Goal: Task Accomplishment & Management: Manage account settings

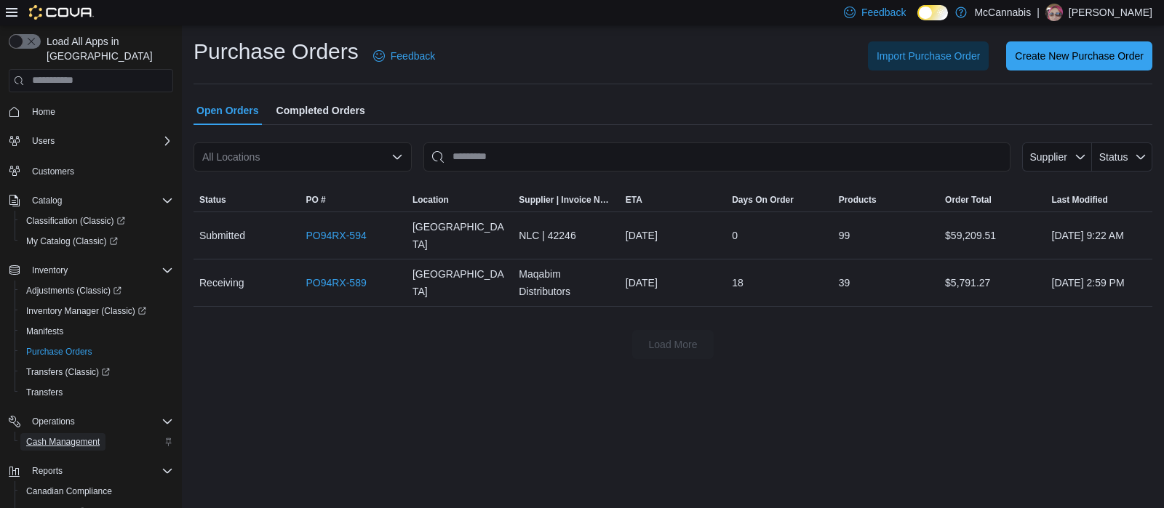
click at [86, 433] on span "Cash Management" at bounding box center [62, 441] width 73 height 17
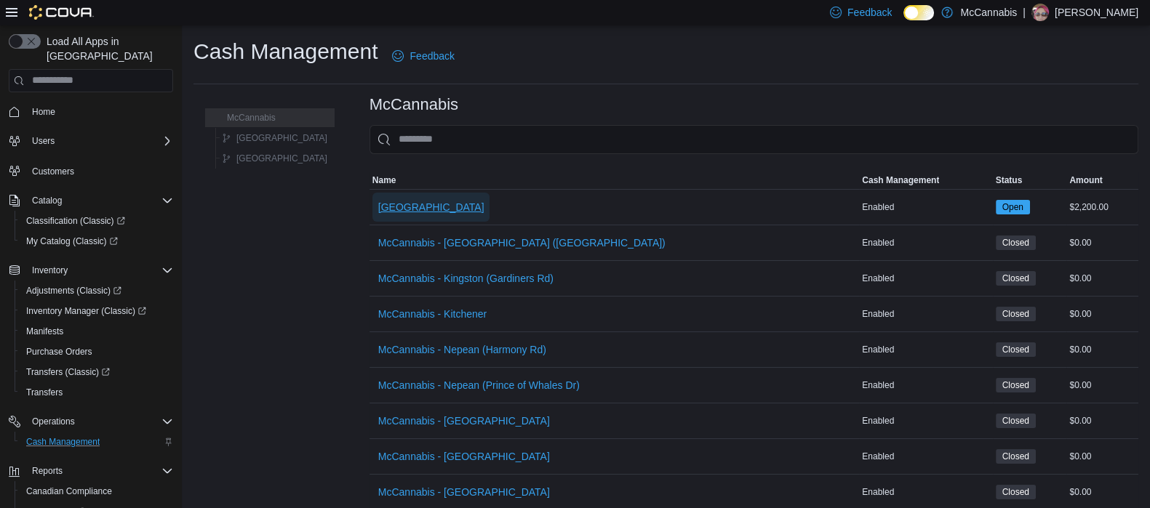
click at [378, 200] on span "[GEOGRAPHIC_DATA]" at bounding box center [431, 207] width 106 height 15
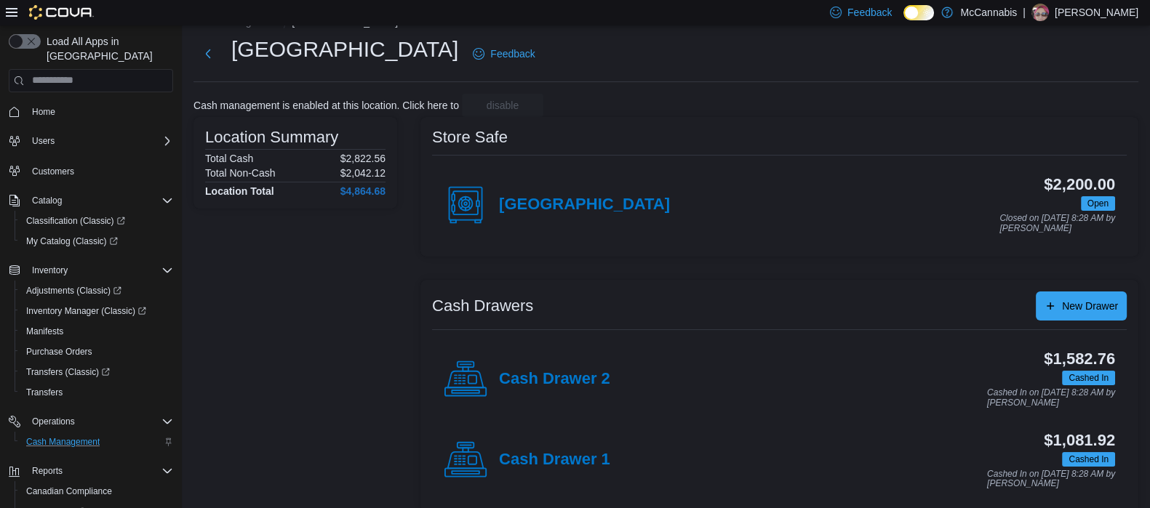
scroll to position [43, 0]
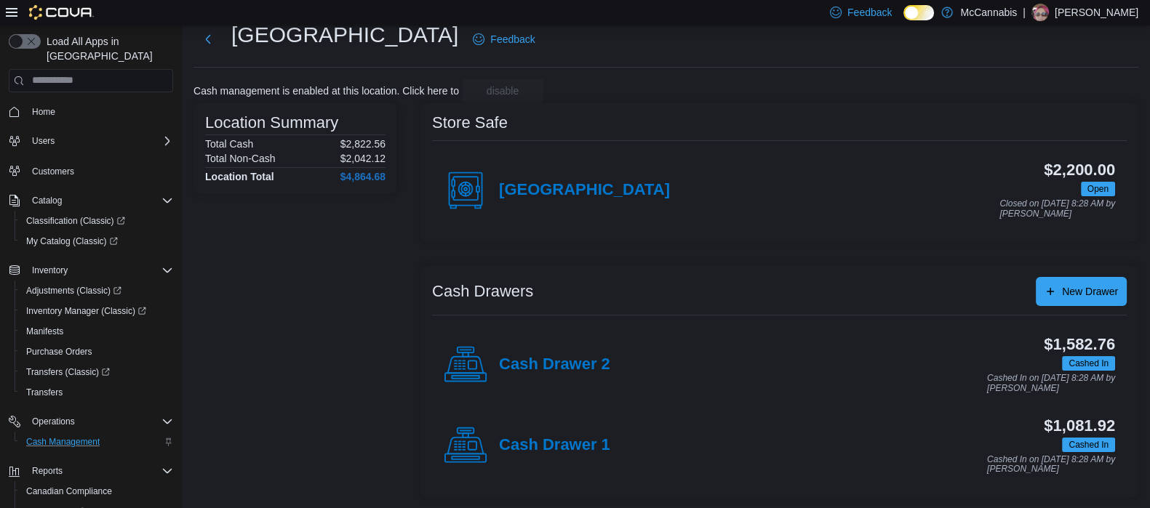
click at [516, 432] on div "Cash Drawer 1" at bounding box center [527, 446] width 167 height 44
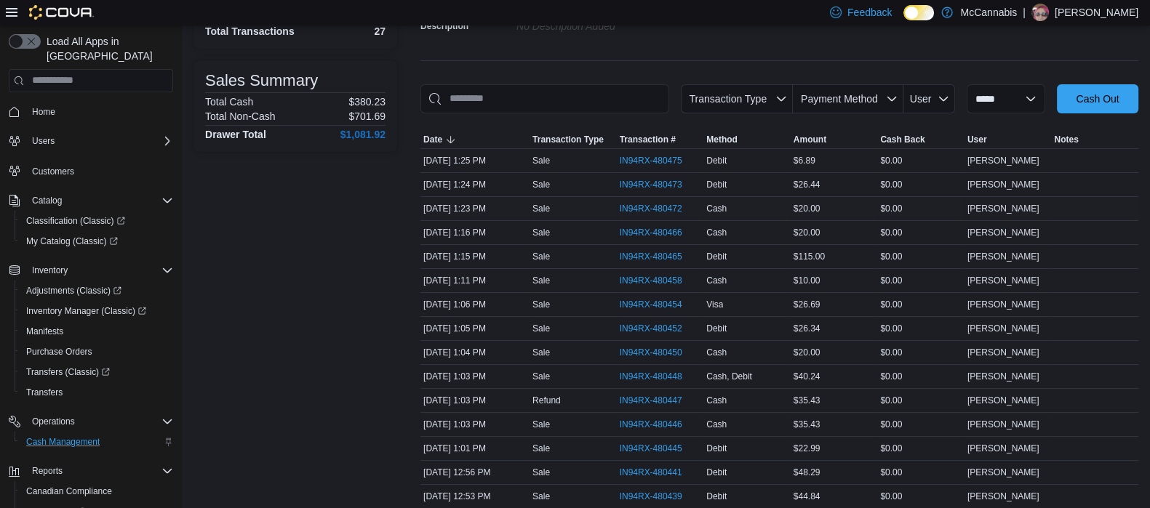
scroll to position [181, 0]
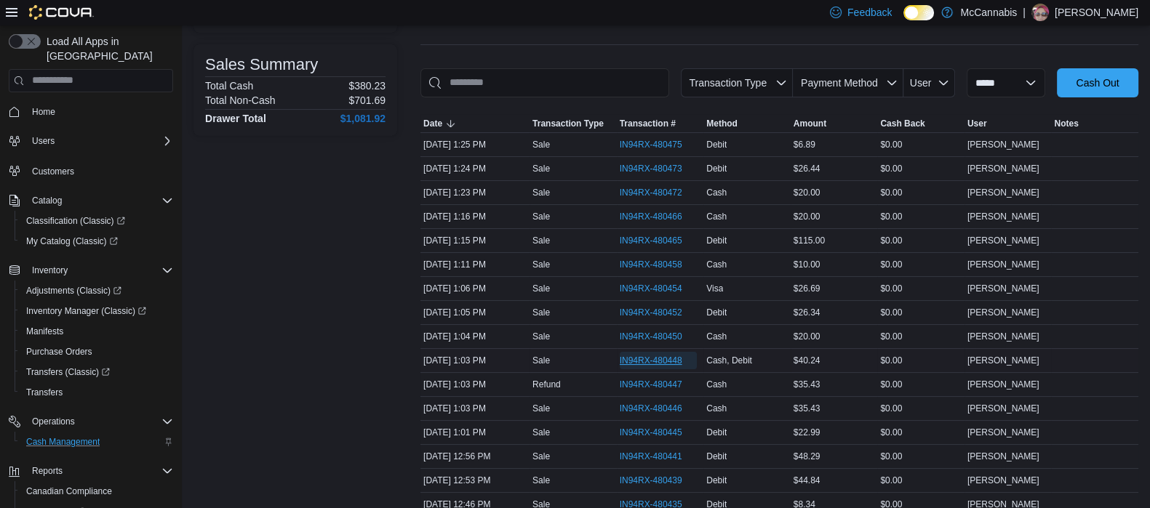
click at [668, 359] on span "IN94RX-480448" at bounding box center [651, 361] width 63 height 12
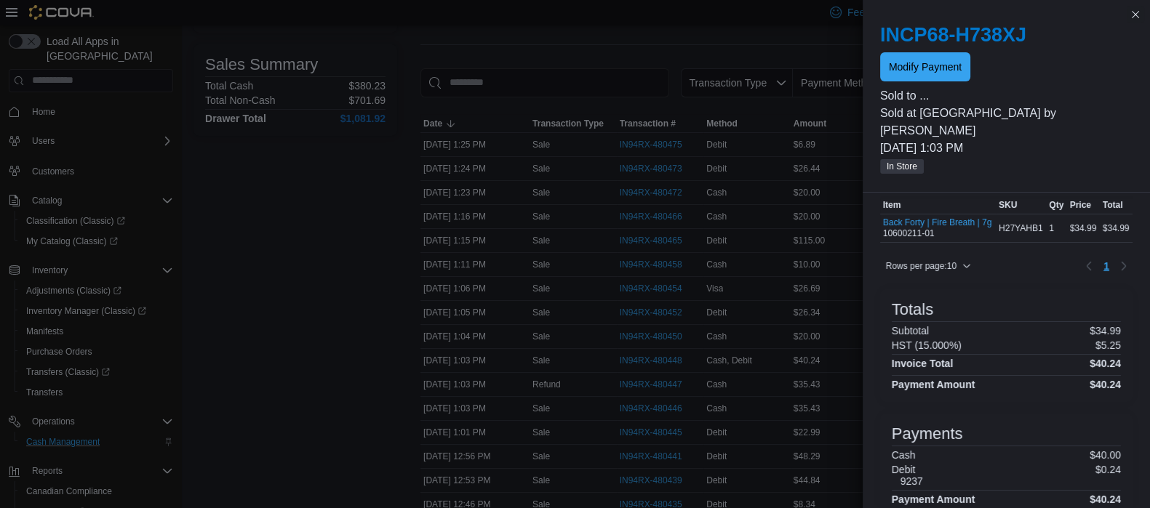
scroll to position [113, 0]
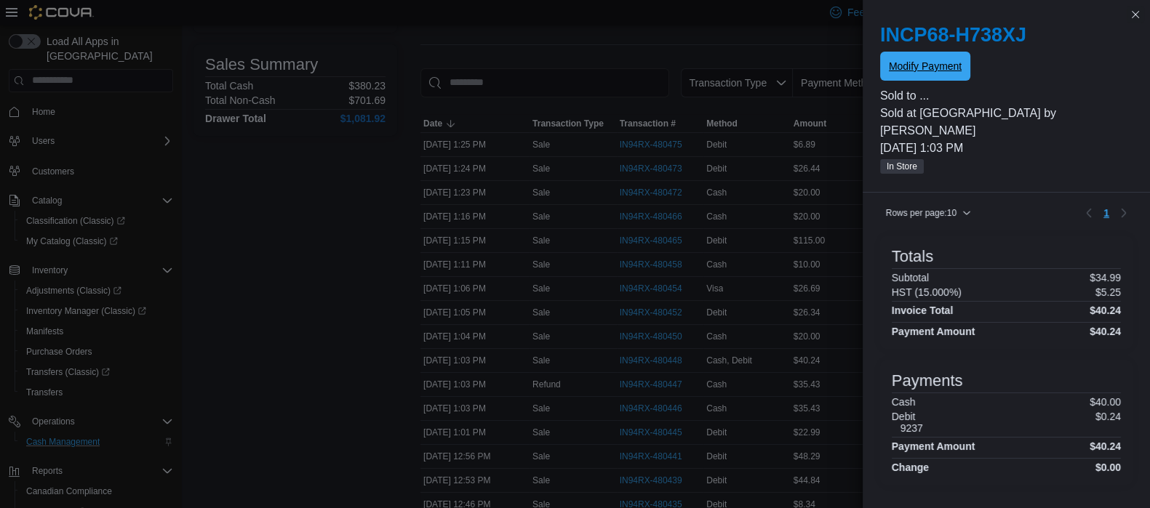
click at [964, 73] on button "Modify Payment" at bounding box center [925, 66] width 90 height 29
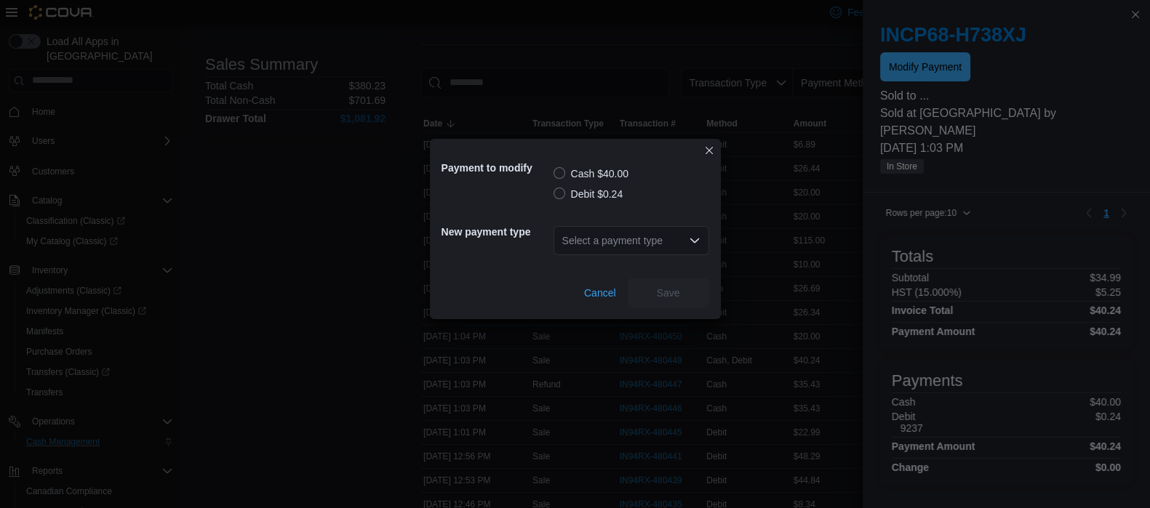
click at [557, 194] on label "Debit $0.24" at bounding box center [588, 193] width 70 height 17
click at [604, 241] on div "Select a payment type" at bounding box center [631, 240] width 156 height 29
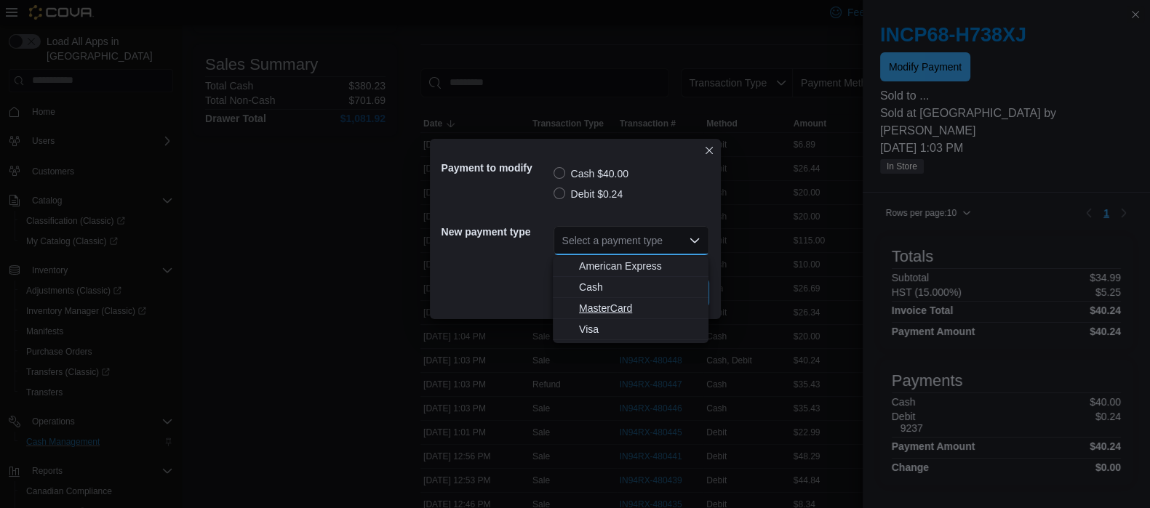
click at [590, 311] on span "MasterCard" at bounding box center [639, 308] width 121 height 15
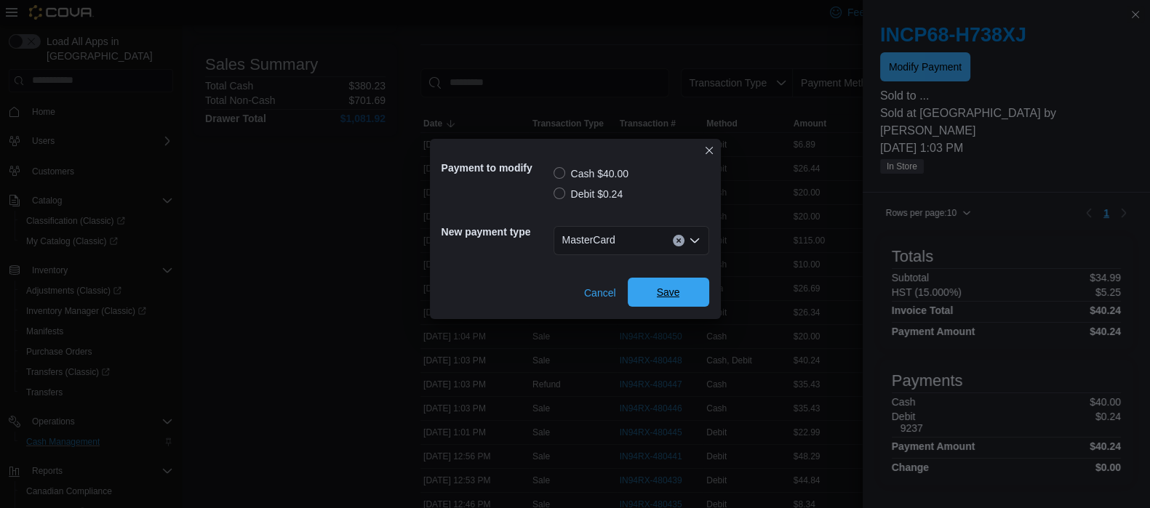
click at [644, 279] on span "Save" at bounding box center [668, 292] width 64 height 29
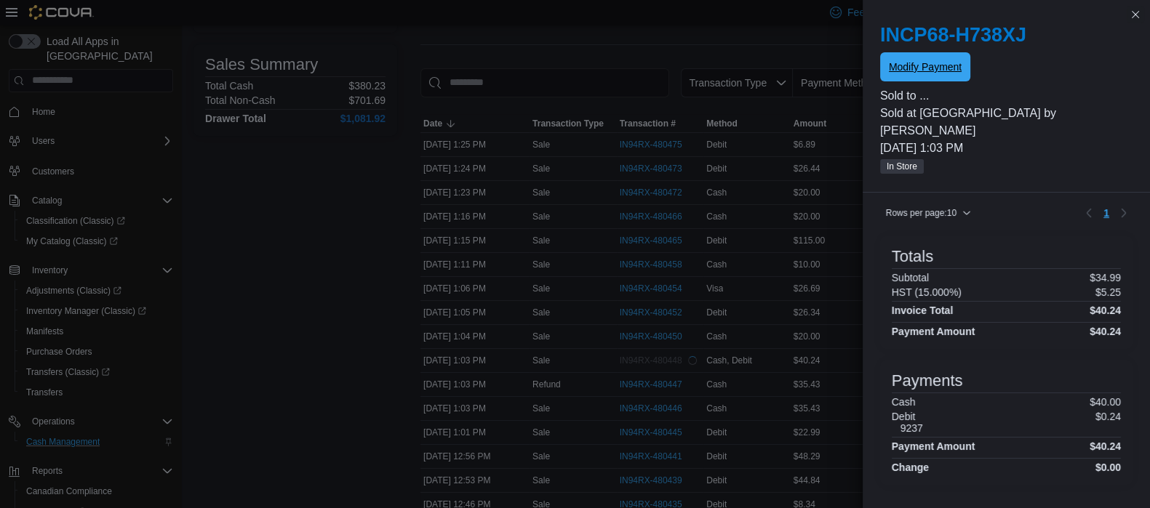
scroll to position [0, 0]
